Goal: Task Accomplishment & Management: Complete application form

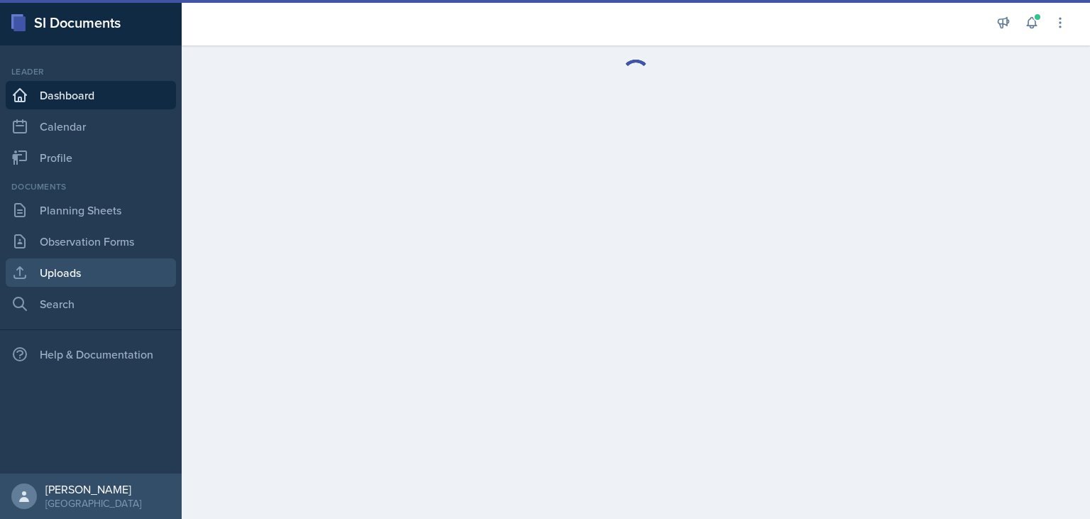
click at [97, 277] on link "Uploads" at bounding box center [91, 272] width 170 height 28
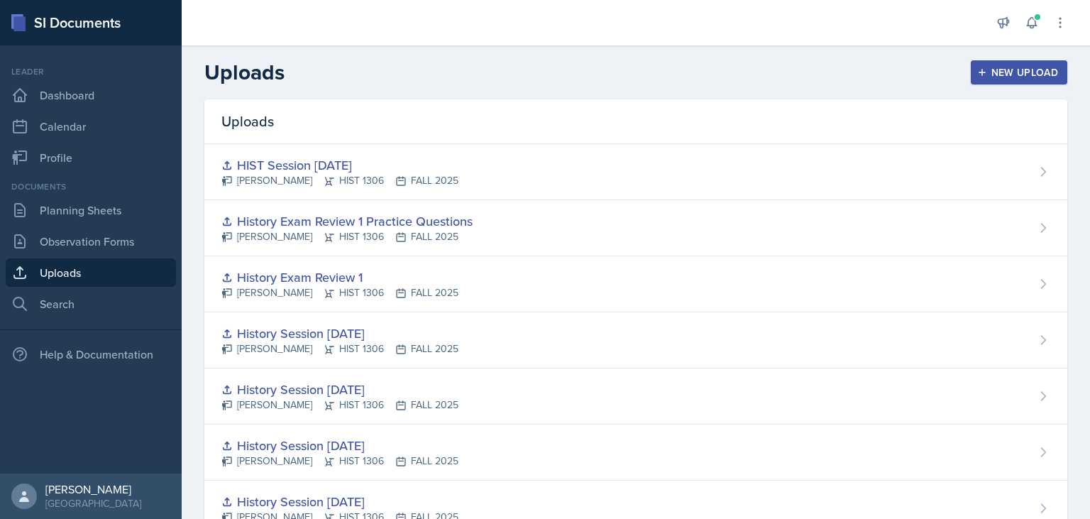
click at [1000, 78] on div "New Upload" at bounding box center [1019, 72] width 79 height 11
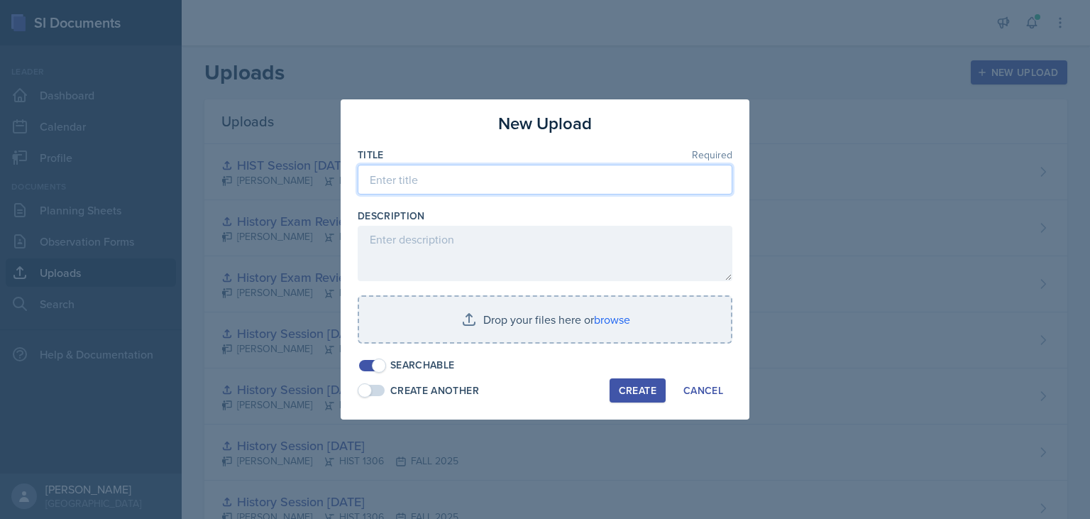
click at [441, 189] on input at bounding box center [545, 180] width 375 height 30
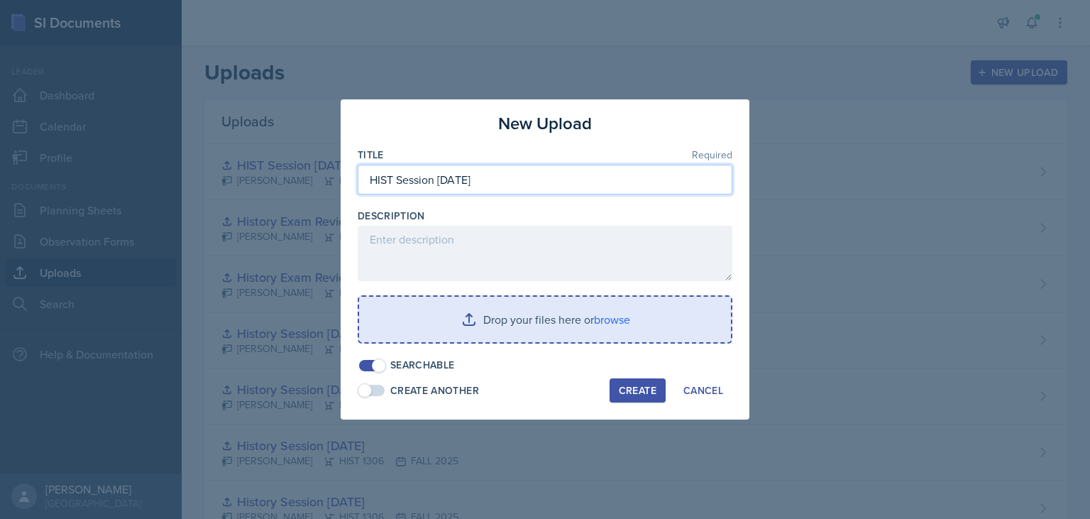
type input "HIST Session [DATE]"
click at [528, 328] on input "file" at bounding box center [545, 319] width 372 height 45
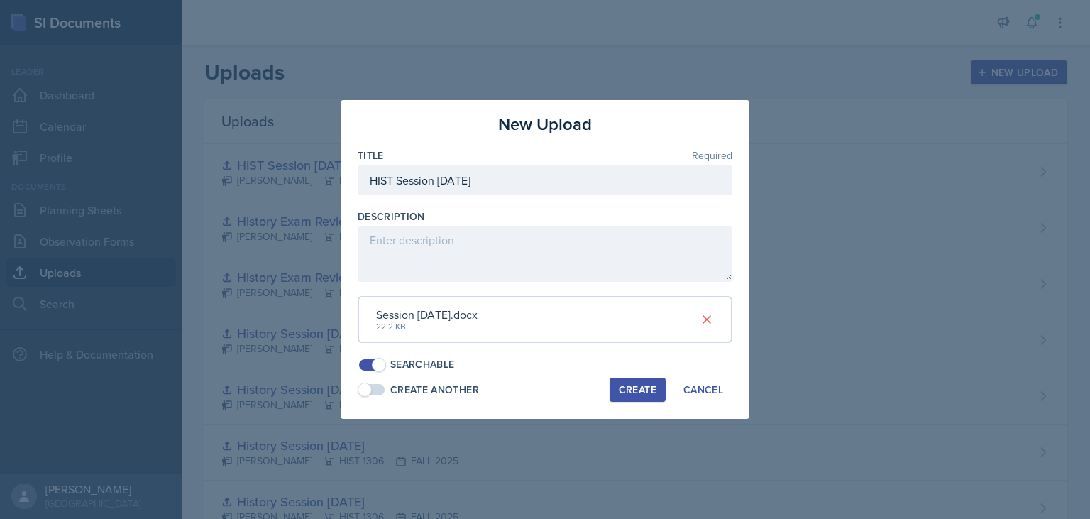
click at [617, 392] on button "Create" at bounding box center [637, 389] width 56 height 24
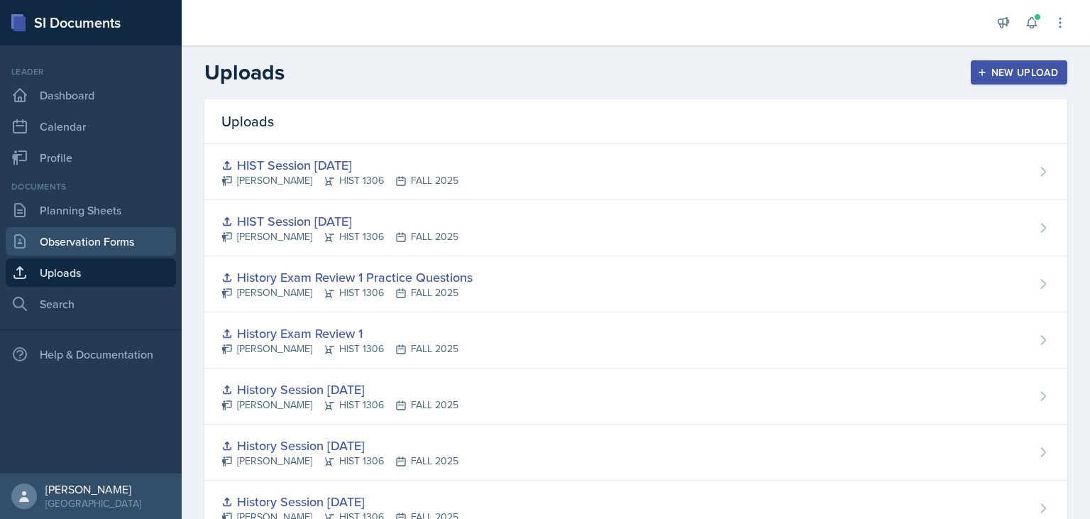
click at [84, 243] on link "Observation Forms" at bounding box center [91, 241] width 170 height 28
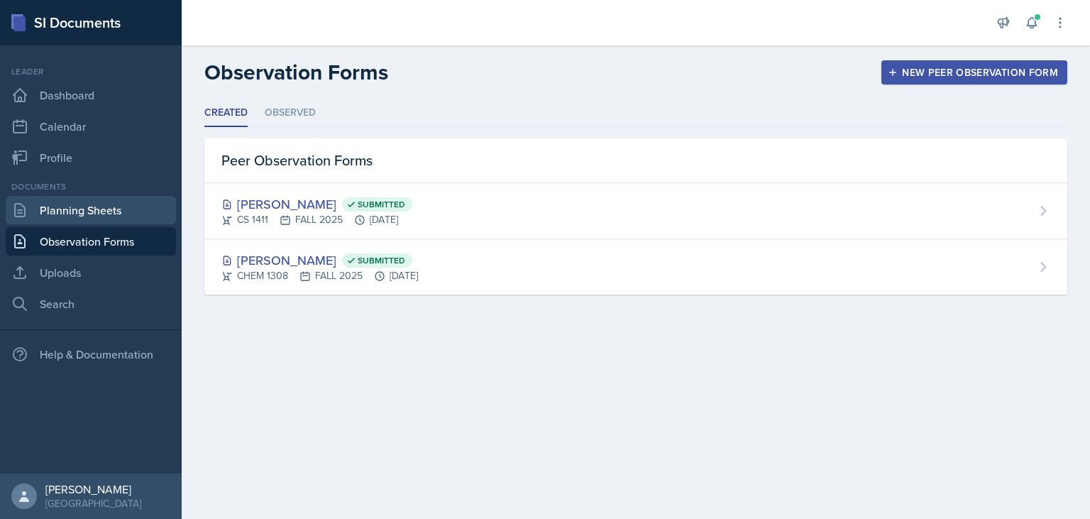
click at [118, 214] on link "Planning Sheets" at bounding box center [91, 210] width 170 height 28
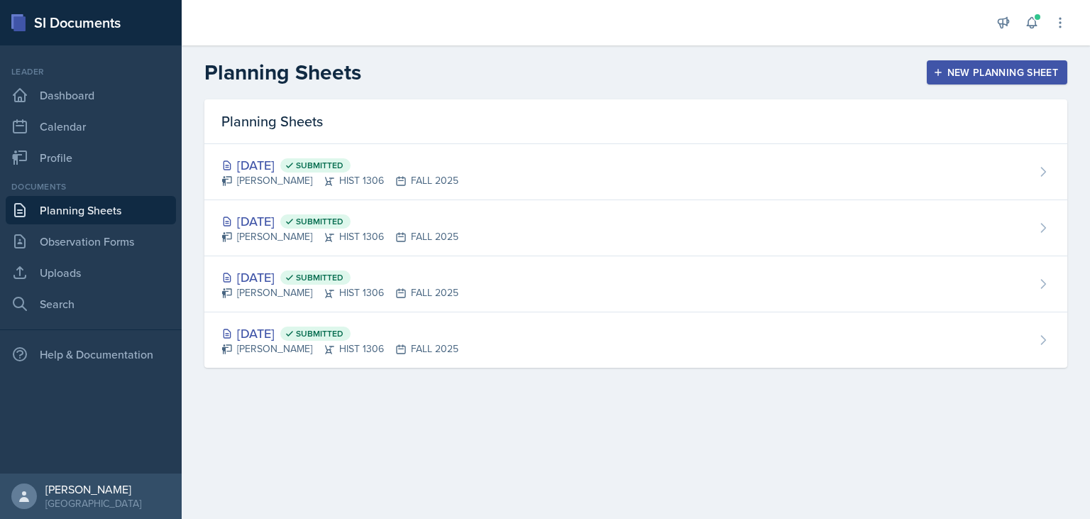
click at [973, 78] on div "New Planning Sheet" at bounding box center [997, 72] width 122 height 11
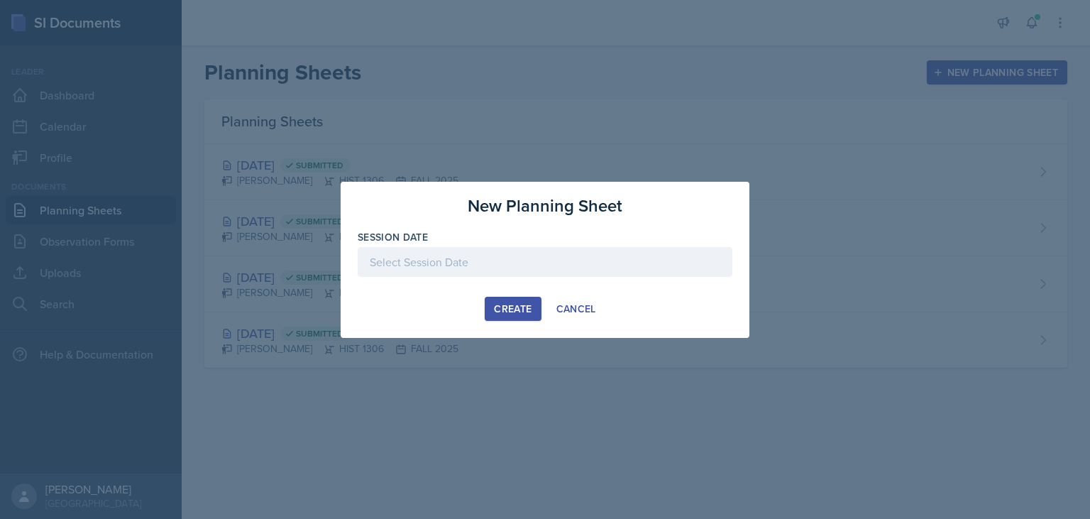
click at [489, 255] on div at bounding box center [545, 262] width 375 height 30
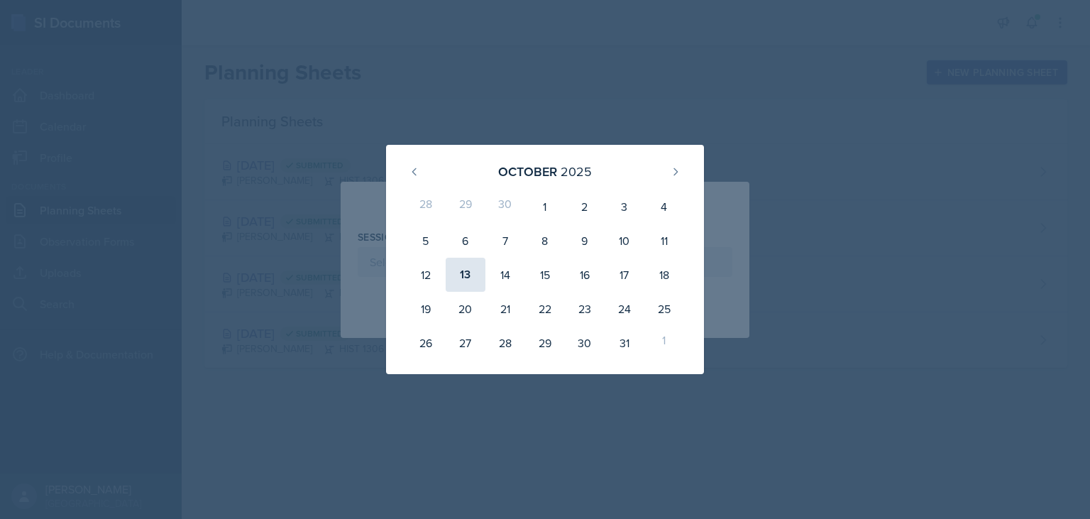
click at [461, 276] on div "13" at bounding box center [465, 275] width 40 height 34
type input "[DATE]"
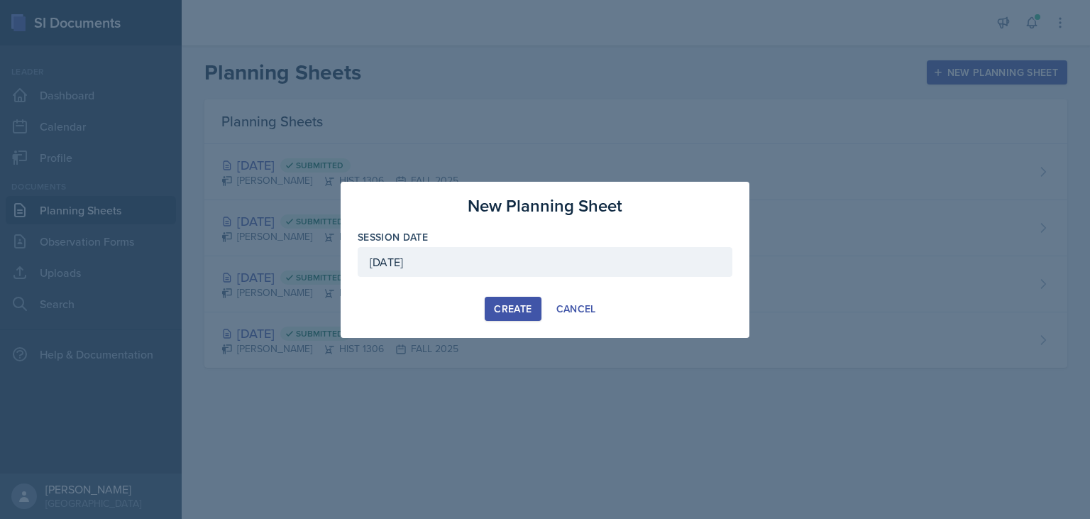
click at [519, 312] on div "Create" at bounding box center [513, 308] width 38 height 11
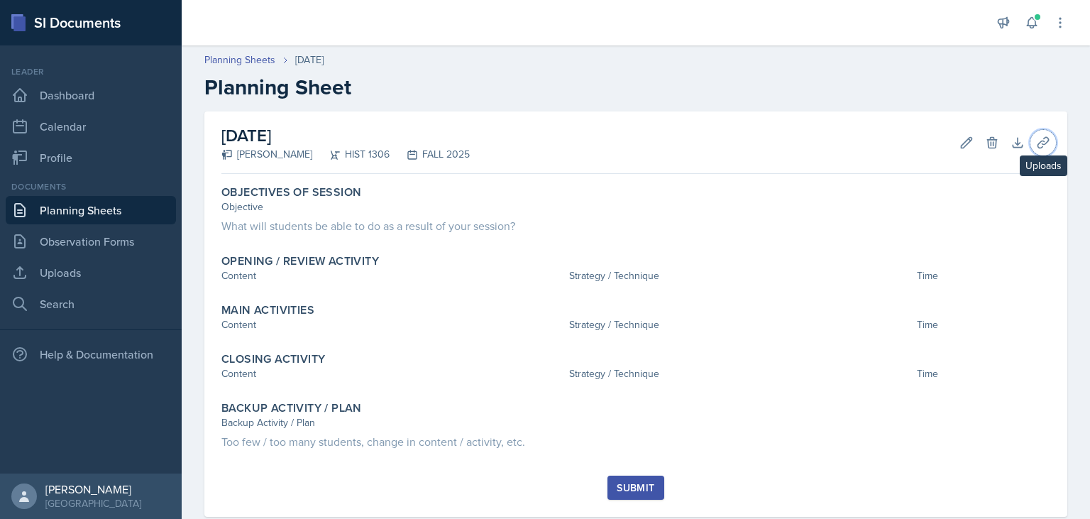
click at [1046, 143] on icon at bounding box center [1042, 142] width 11 height 11
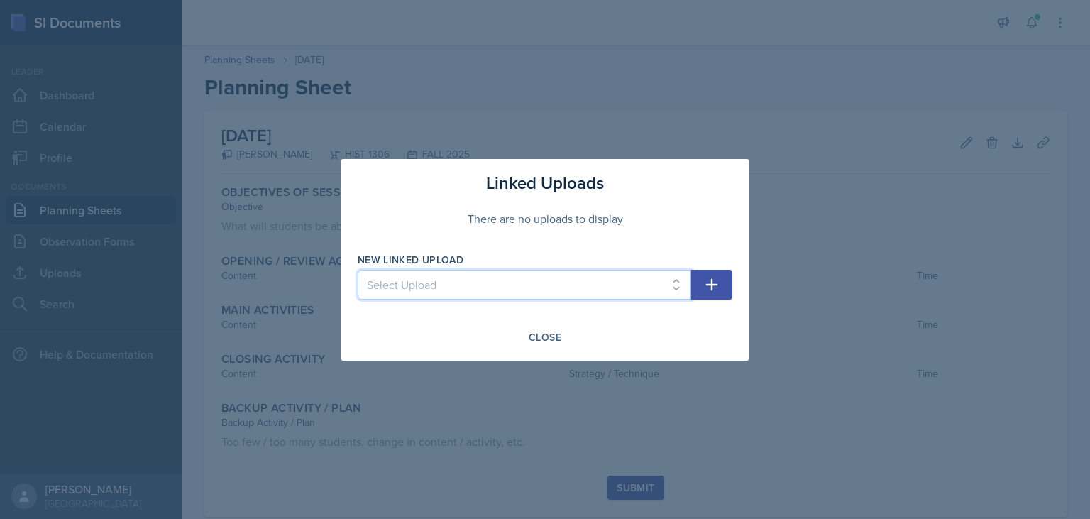
select select "738a84e4-c08a-4600-82ea-066e068287a3"
click option "HIST Session [DATE]" at bounding box center [0, 0] width 0 height 0
click at [702, 285] on button "button" at bounding box center [711, 285] width 41 height 30
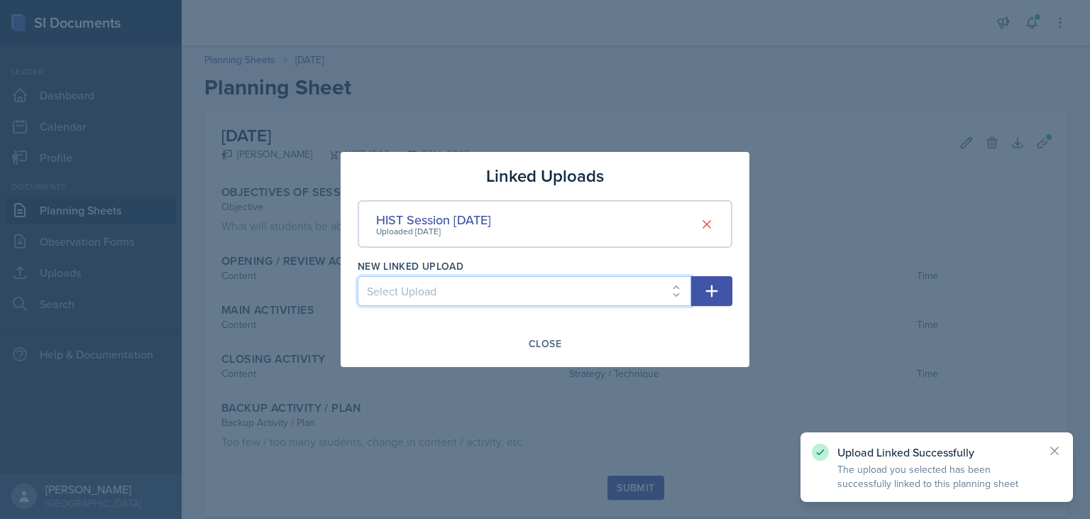
click at [358, 276] on select "Select Upload SI Session Ch22 SI Session Ch23 History Session Sep 19 History Se…" at bounding box center [524, 291] width 333 height 30
select select "e38cb892-342f-4b1e-8880-ebaae0f5459f"
click option "HIST Session [DATE]" at bounding box center [0, 0] width 0 height 0
click at [708, 285] on icon "button" at bounding box center [711, 290] width 17 height 17
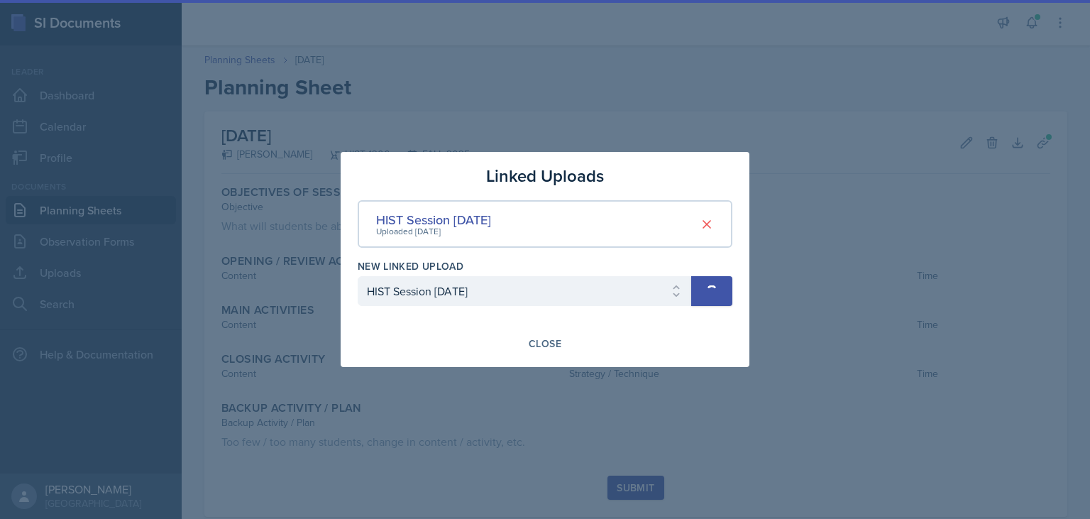
select select
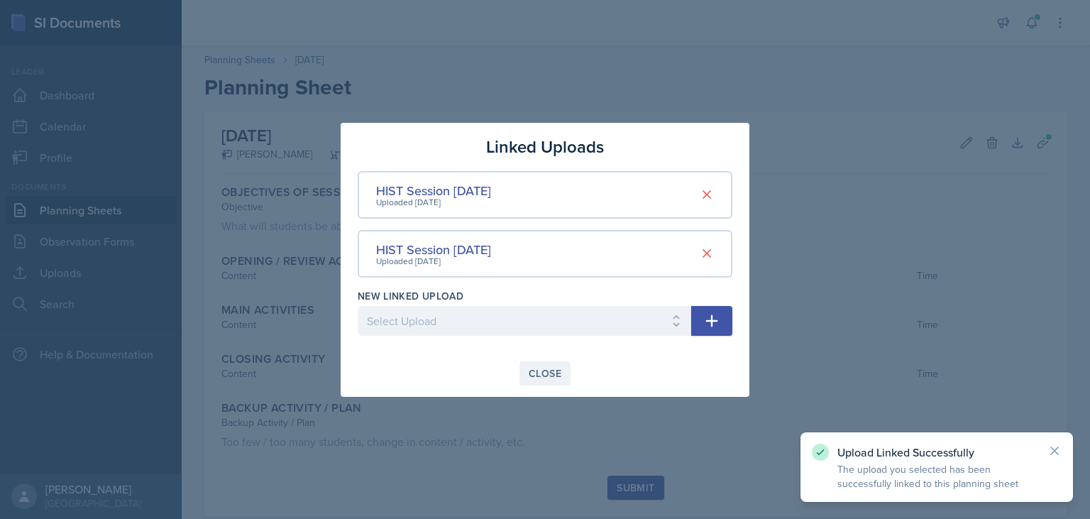
click at [546, 373] on div "Close" at bounding box center [544, 372] width 33 height 11
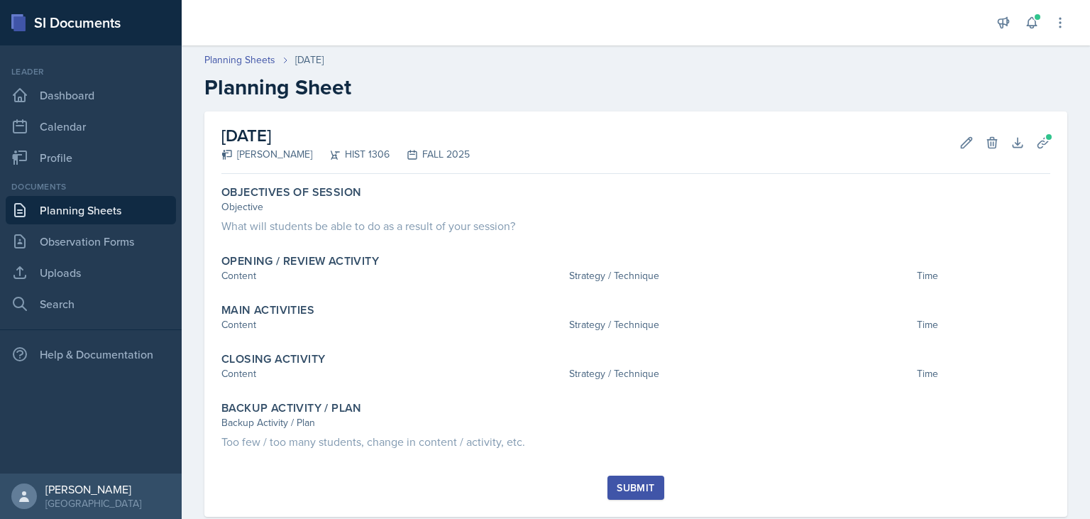
click at [65, 215] on link "Planning Sheets" at bounding box center [91, 210] width 170 height 28
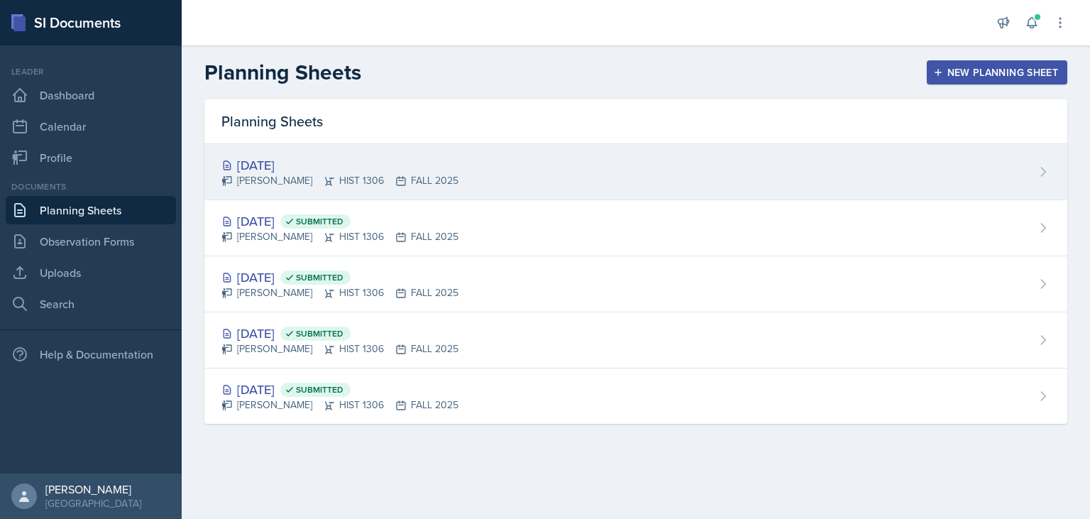
click at [336, 189] on div "Oct 13th, 2025 Mahima Khan HIST 1306 FALL 2025" at bounding box center [635, 172] width 863 height 56
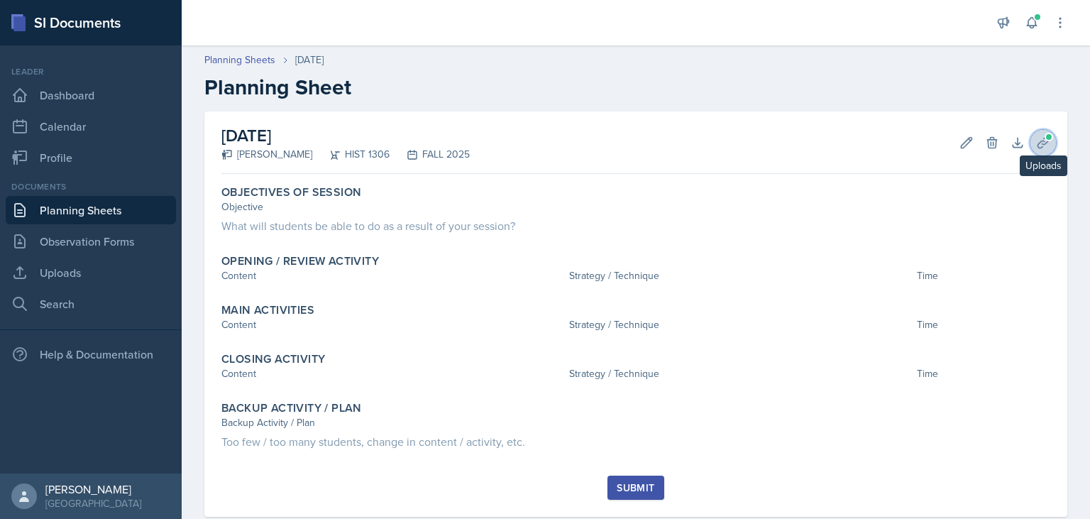
click at [1036, 143] on icon at bounding box center [1043, 142] width 14 height 14
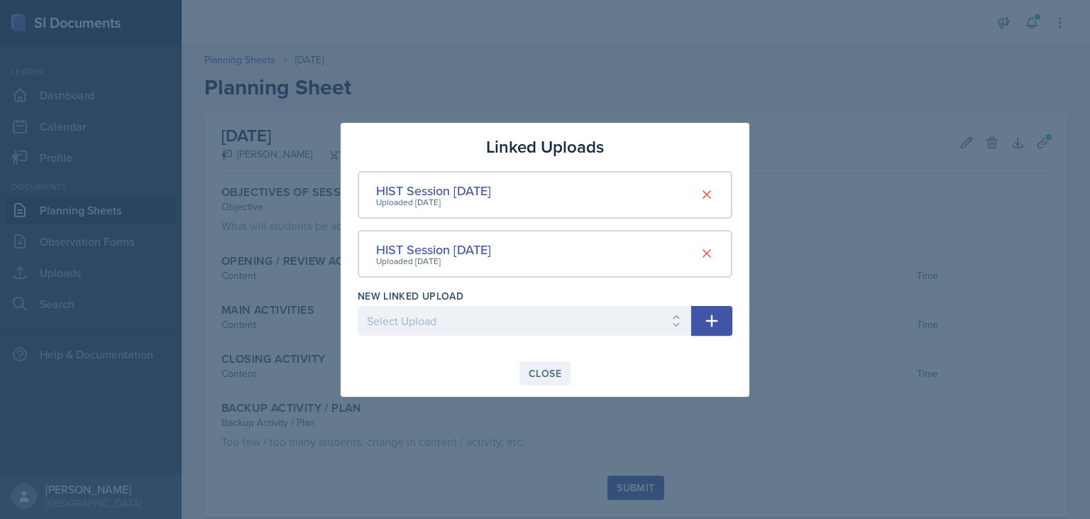
click at [529, 370] on div "Close" at bounding box center [544, 372] width 33 height 11
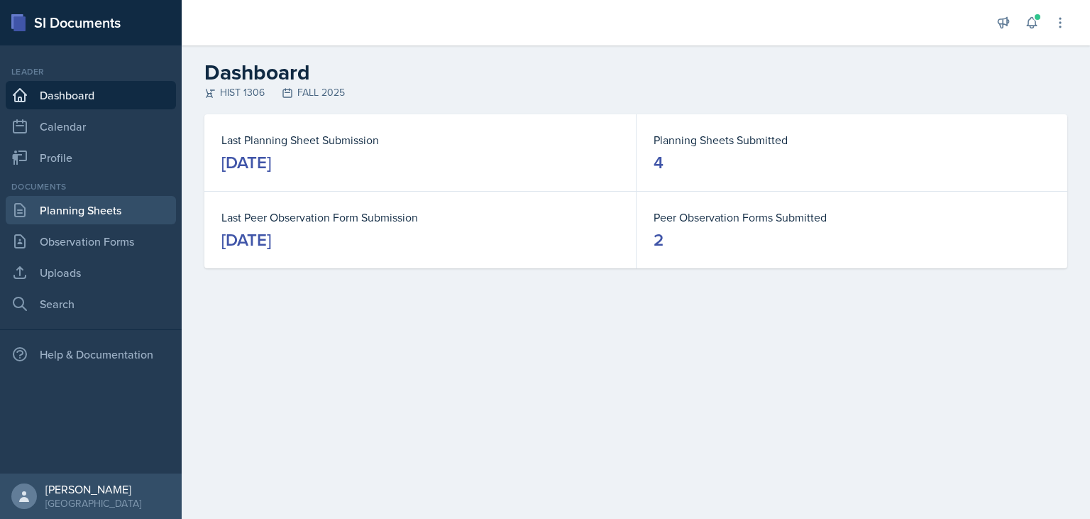
click at [65, 200] on link "Planning Sheets" at bounding box center [91, 210] width 170 height 28
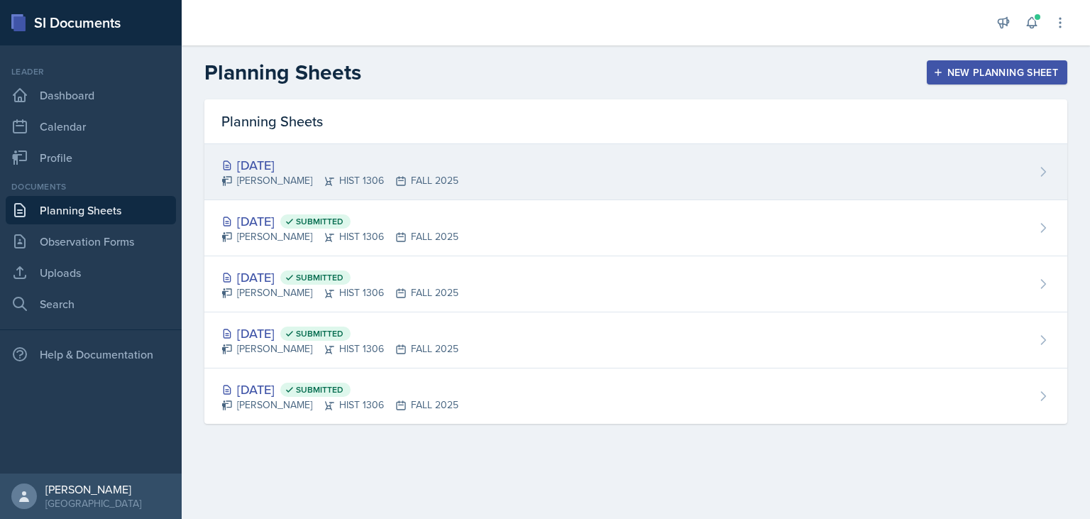
click at [323, 177] on icon at bounding box center [328, 180] width 11 height 11
